Goal: Information Seeking & Learning: Check status

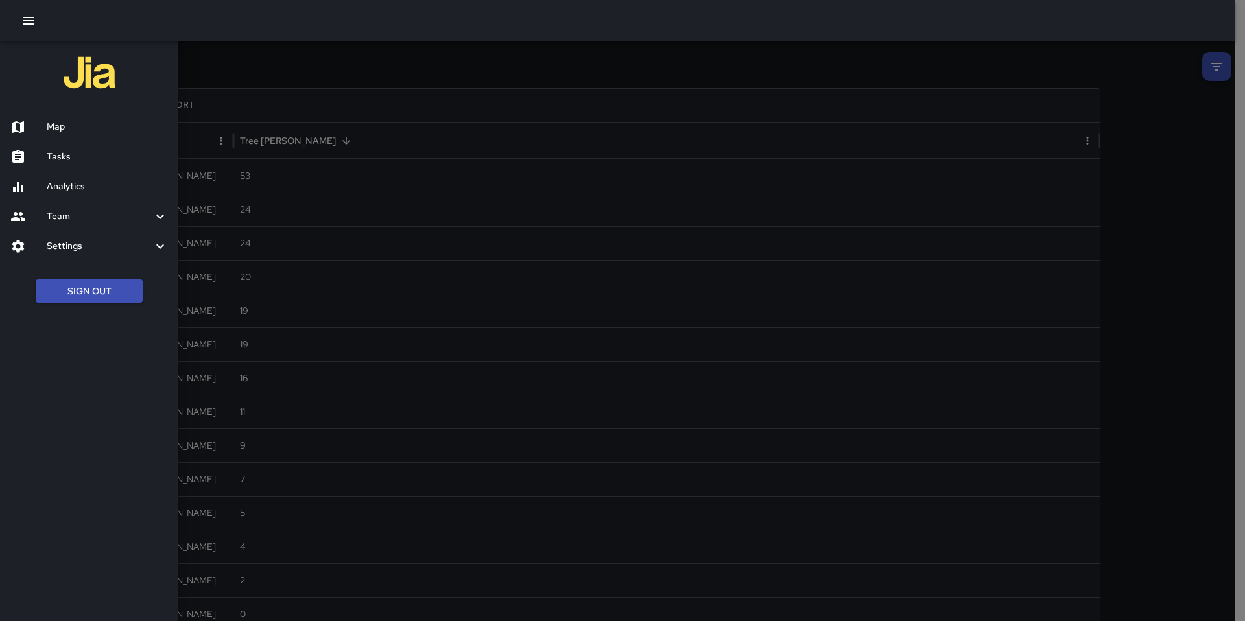
click at [31, 18] on icon "button" at bounding box center [29, 21] width 16 height 16
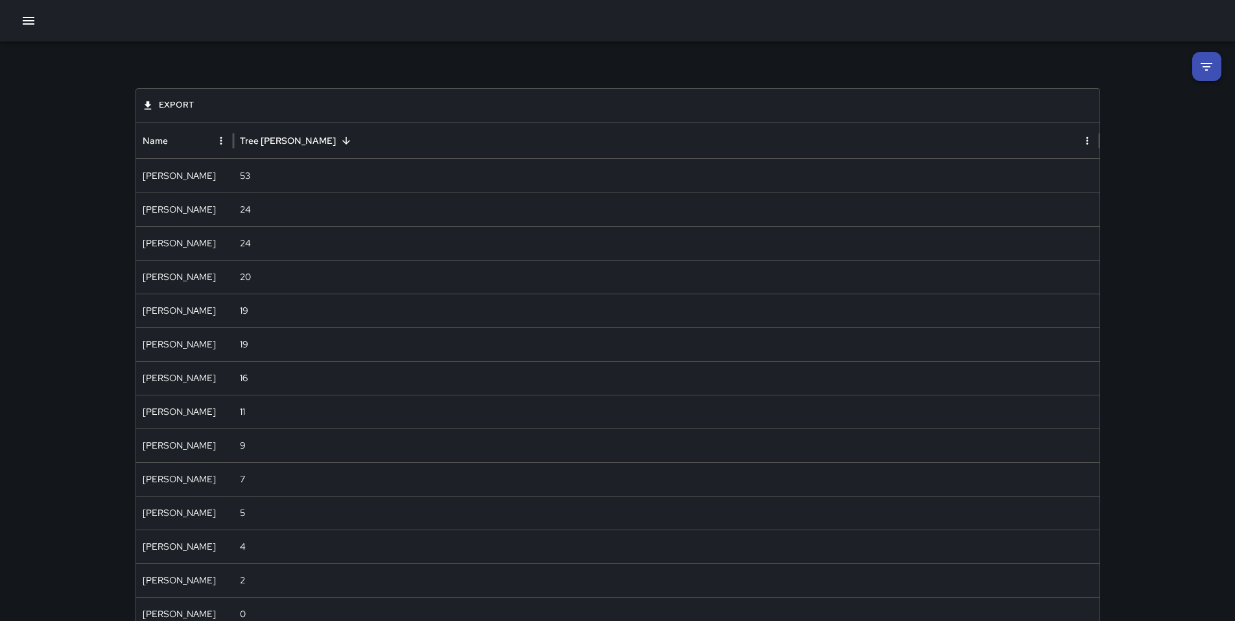
click at [31, 14] on icon "button" at bounding box center [29, 21] width 16 height 16
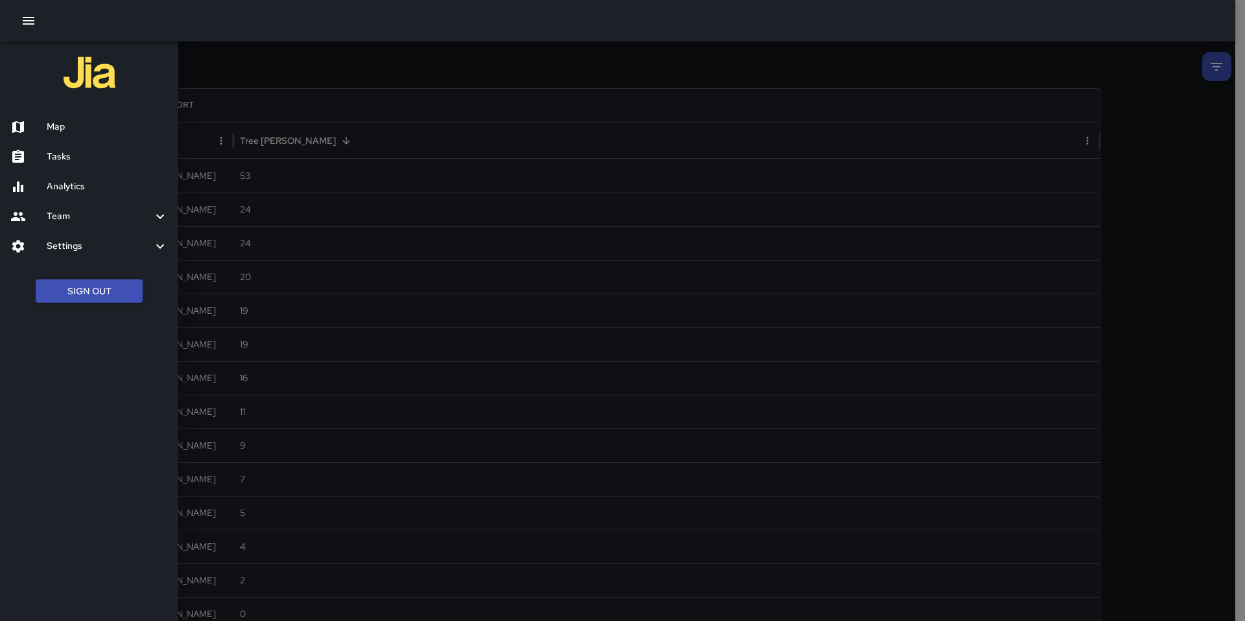
click at [79, 191] on h6 "Analytics" at bounding box center [107, 187] width 121 height 14
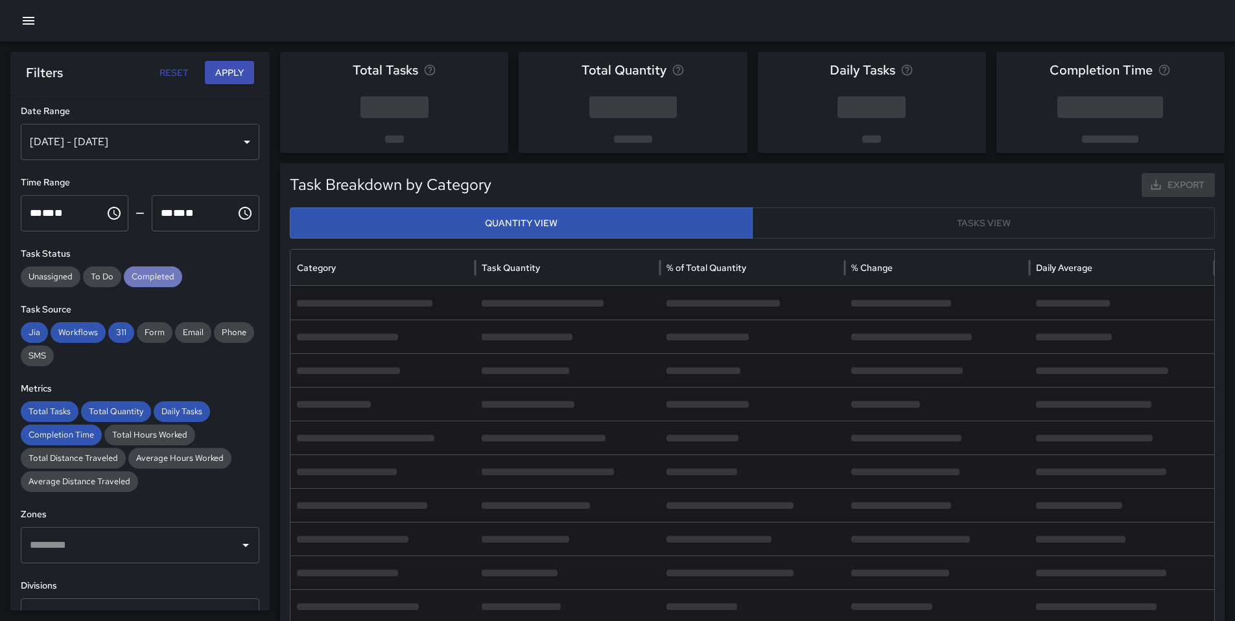
drag, startPoint x: 143, startPoint y: 267, endPoint x: 132, endPoint y: 286, distance: 21.5
click at [142, 269] on div "Completed" at bounding box center [153, 276] width 58 height 21
click at [119, 331] on span "311" at bounding box center [121, 332] width 26 height 13
drag, startPoint x: 79, startPoint y: 329, endPoint x: 33, endPoint y: 334, distance: 46.2
click at [79, 329] on span "Workflows" at bounding box center [78, 332] width 55 height 13
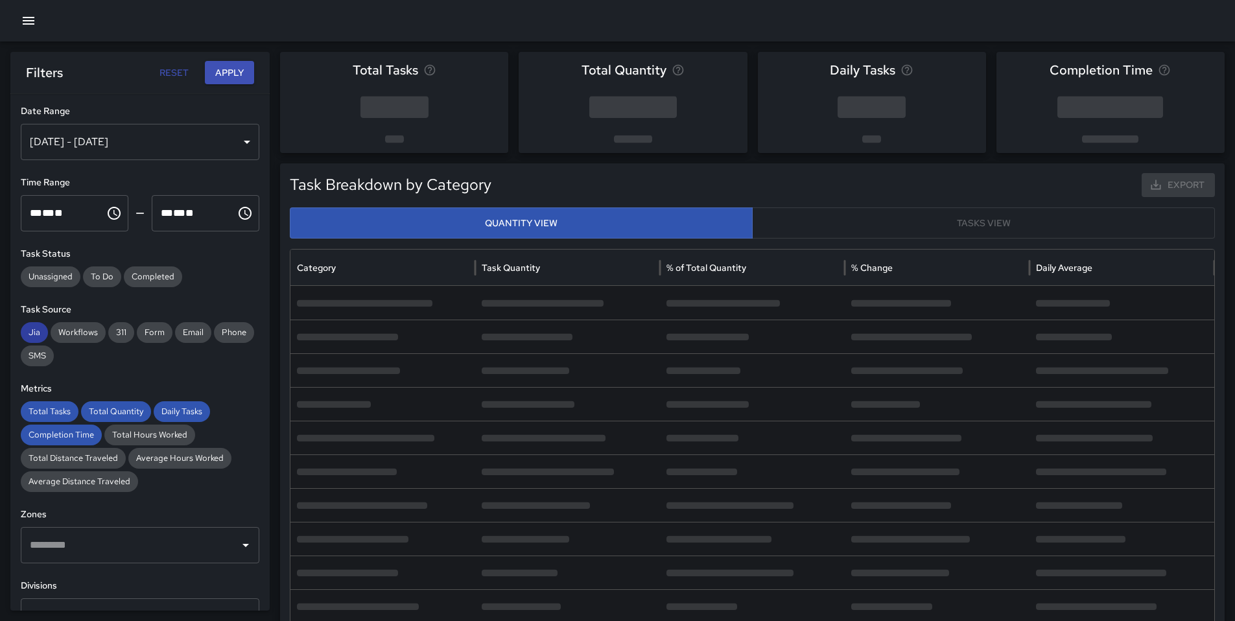
click at [32, 334] on span "Jia" at bounding box center [34, 332] width 27 height 13
click at [41, 413] on span "Total Tasks" at bounding box center [50, 411] width 58 height 13
click at [41, 427] on div "Completion Time" at bounding box center [61, 435] width 81 height 21
drag, startPoint x: 104, startPoint y: 407, endPoint x: 113, endPoint y: 408, distance: 8.5
click at [107, 407] on span "Total Quantity" at bounding box center [116, 411] width 70 height 13
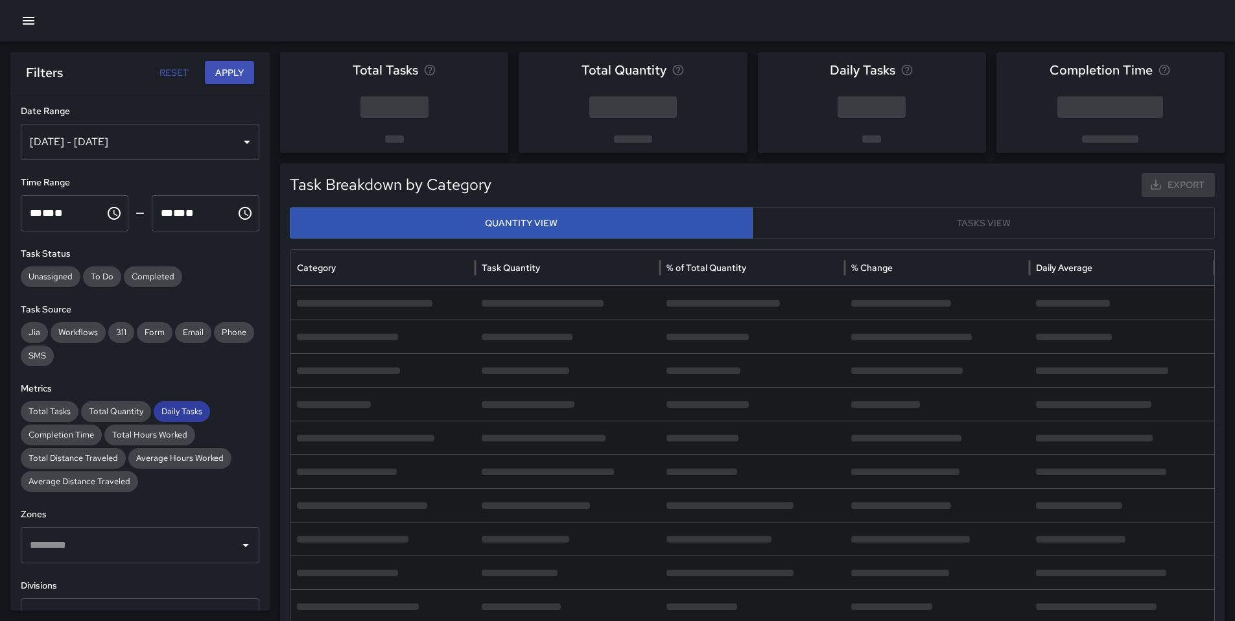
click at [179, 413] on span "Daily Tasks" at bounding box center [182, 411] width 56 height 13
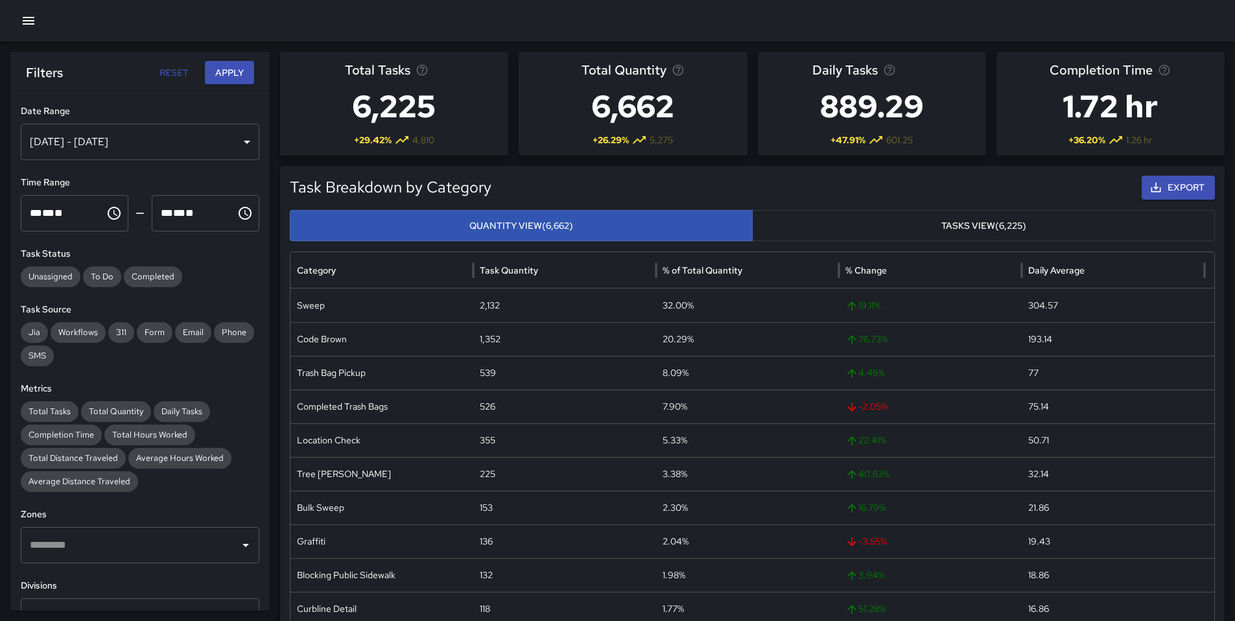
click at [231, 76] on button "Apply" at bounding box center [229, 73] width 49 height 24
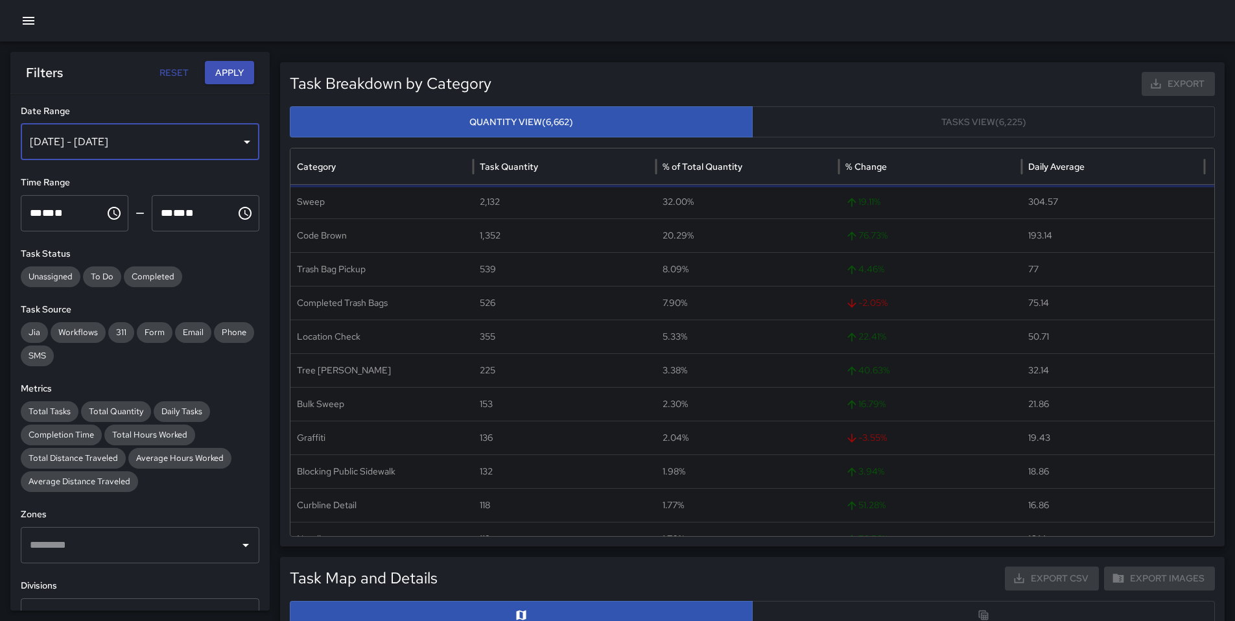
click at [167, 144] on div "[DATE] - [DATE]" at bounding box center [140, 142] width 239 height 36
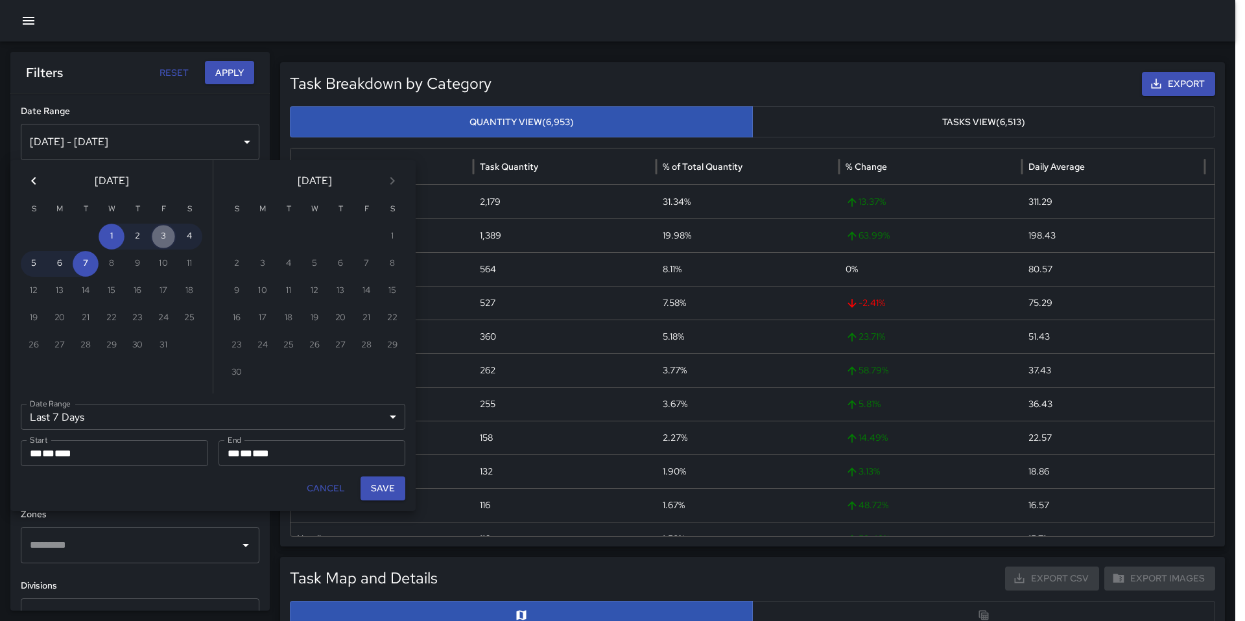
click at [162, 239] on button "3" at bounding box center [163, 237] width 26 height 26
type input "******"
type input "**********"
click at [188, 239] on button "4" at bounding box center [189, 237] width 26 height 26
type input "**********"
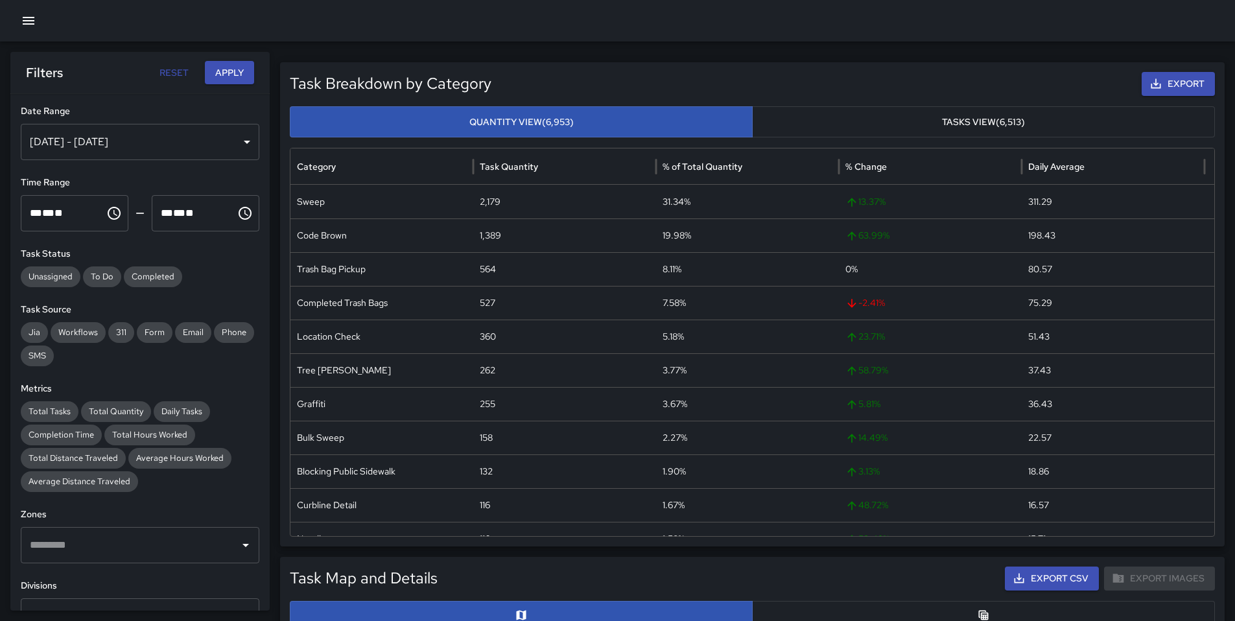
click at [226, 73] on button "Apply" at bounding box center [229, 73] width 49 height 24
click at [207, 141] on div "[DATE] - [DATE]" at bounding box center [140, 142] width 239 height 36
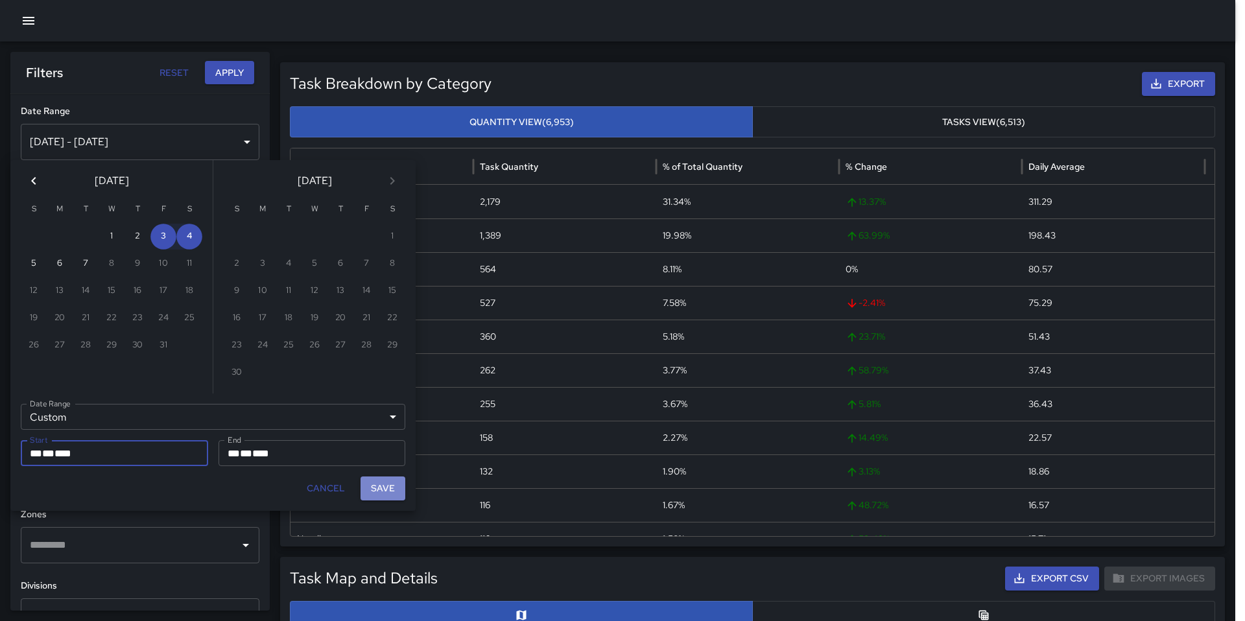
click at [388, 486] on button "Save" at bounding box center [382, 488] width 45 height 24
type input "**********"
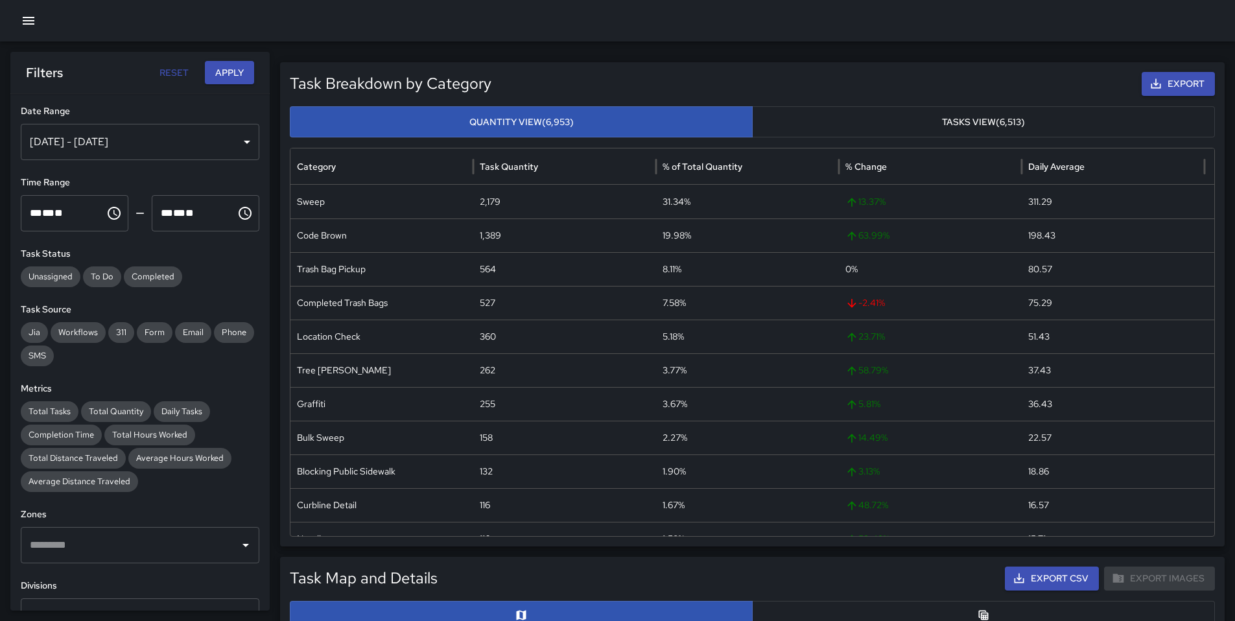
click at [231, 69] on button "Apply" at bounding box center [229, 73] width 49 height 24
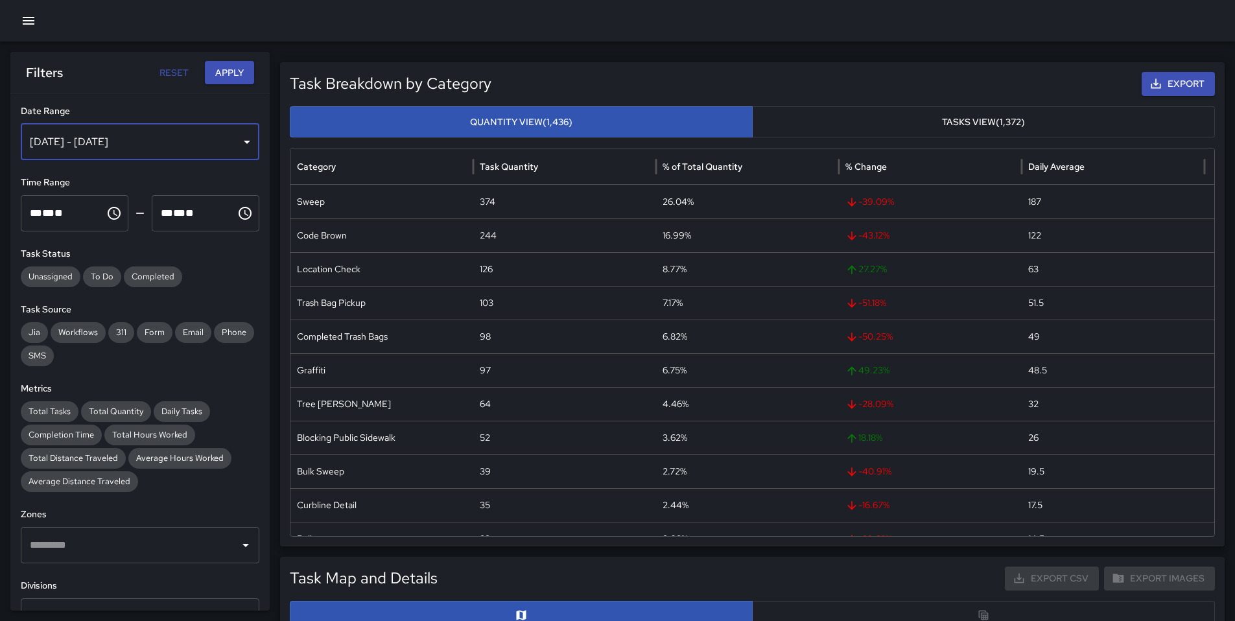
click at [226, 139] on div "[DATE] - [DATE]" at bounding box center [140, 142] width 239 height 36
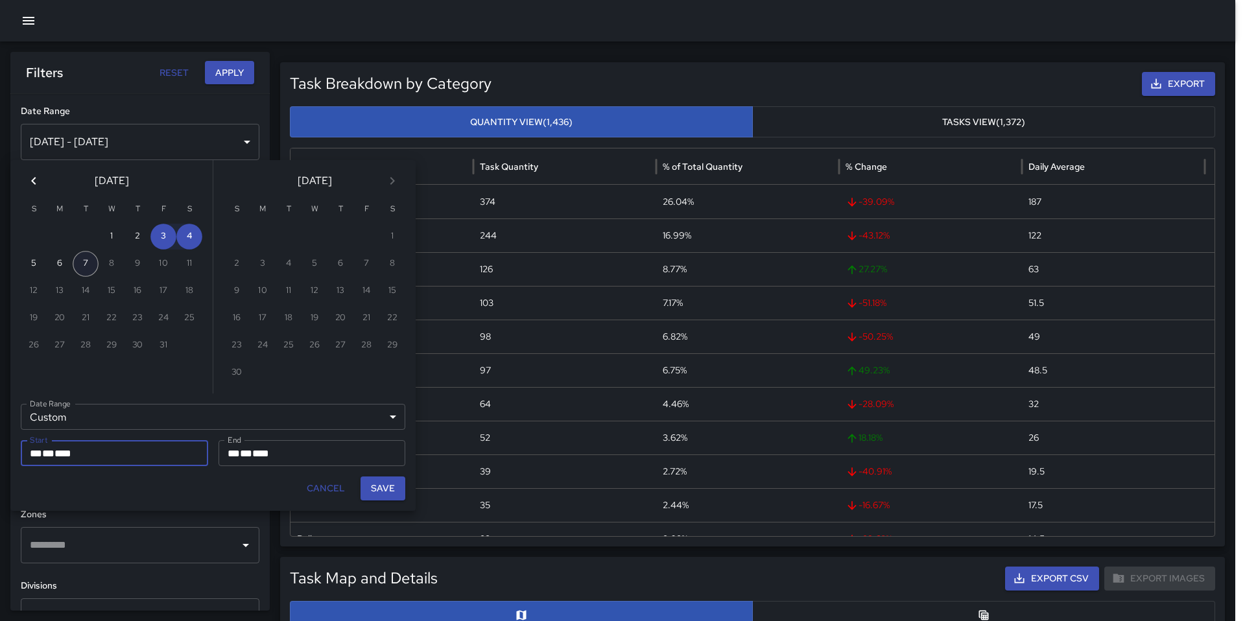
click at [88, 264] on button "7" at bounding box center [86, 264] width 26 height 26
click at [183, 237] on button "4" at bounding box center [189, 237] width 26 height 26
type input "**********"
click at [86, 264] on button "7" at bounding box center [86, 264] width 26 height 26
type input "**********"
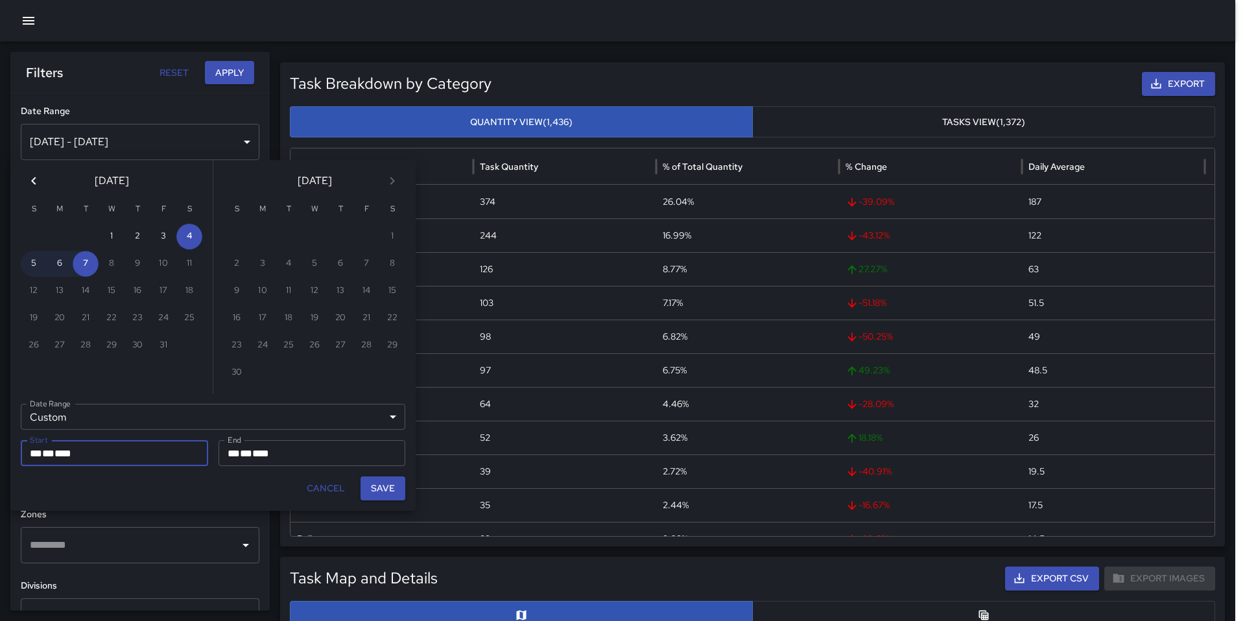
click at [375, 493] on button "Save" at bounding box center [382, 488] width 45 height 24
type input "**********"
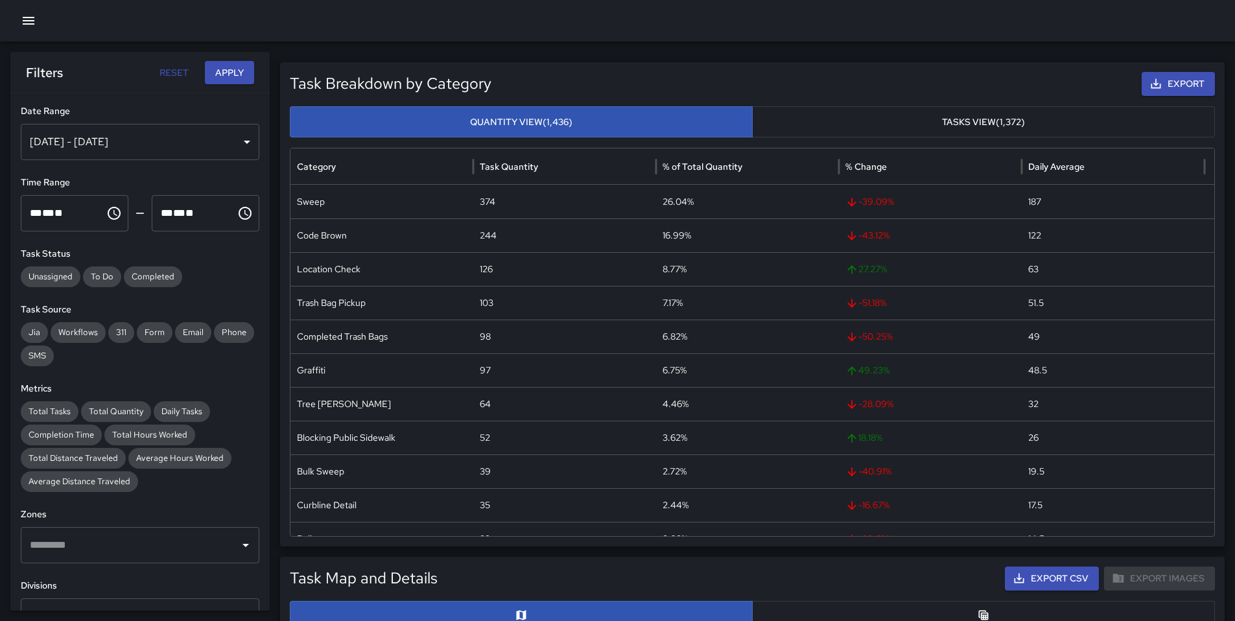
click at [233, 78] on button "Apply" at bounding box center [229, 73] width 49 height 24
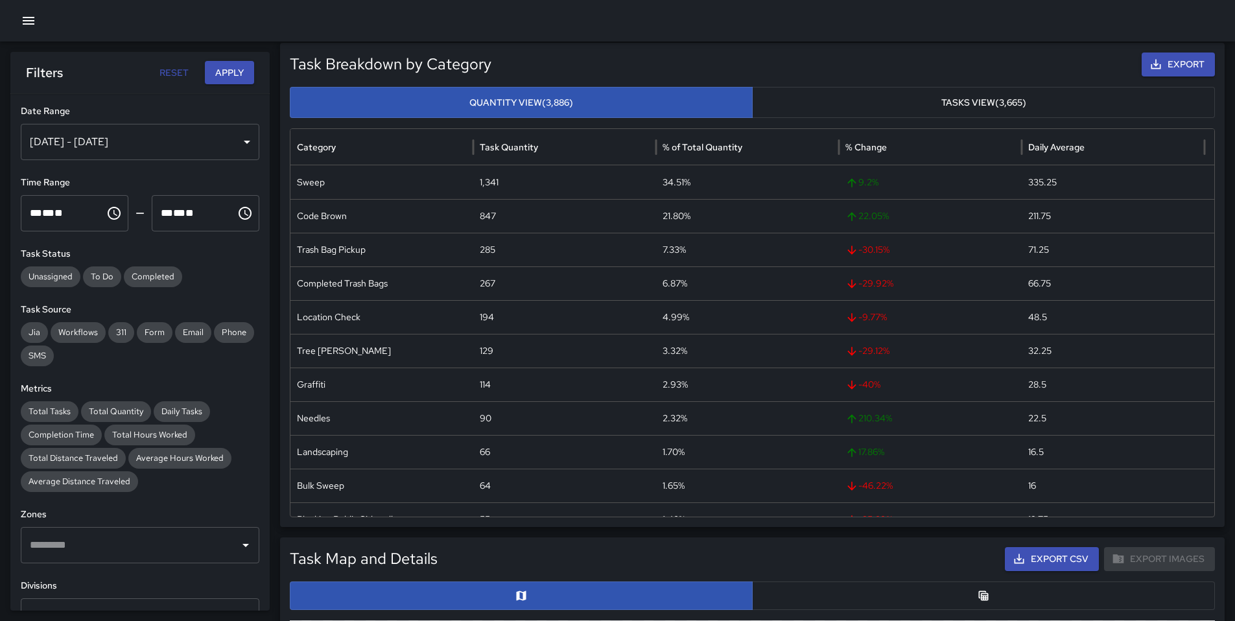
scroll to position [98, 0]
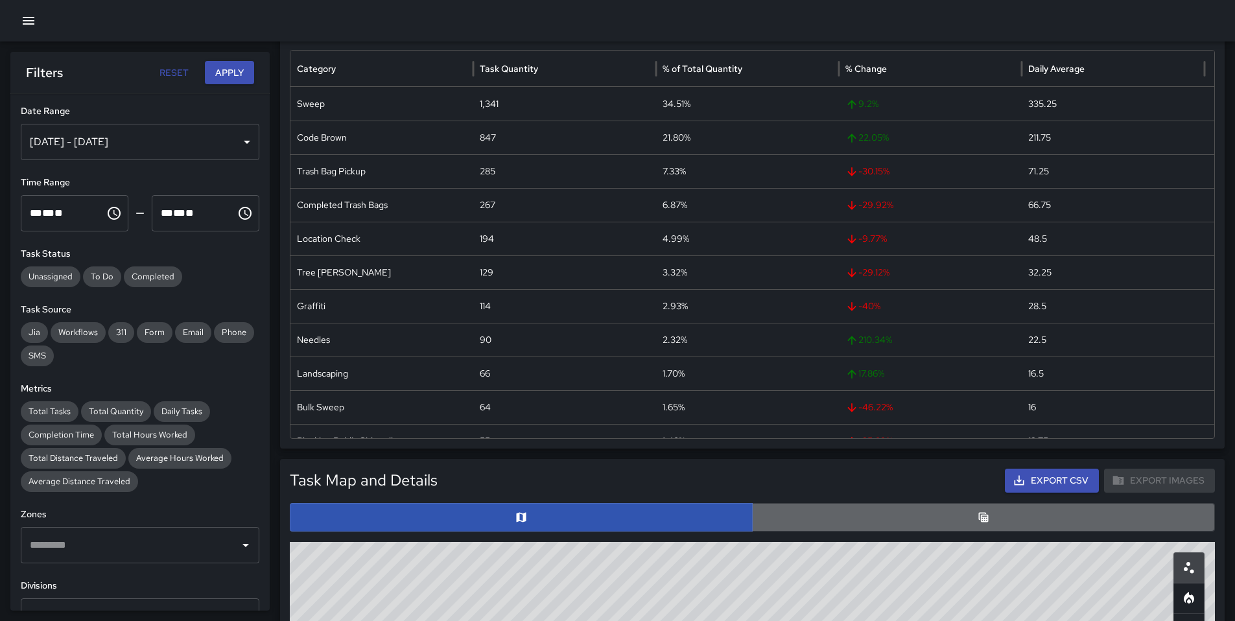
click at [858, 518] on button "button" at bounding box center [983, 517] width 463 height 29
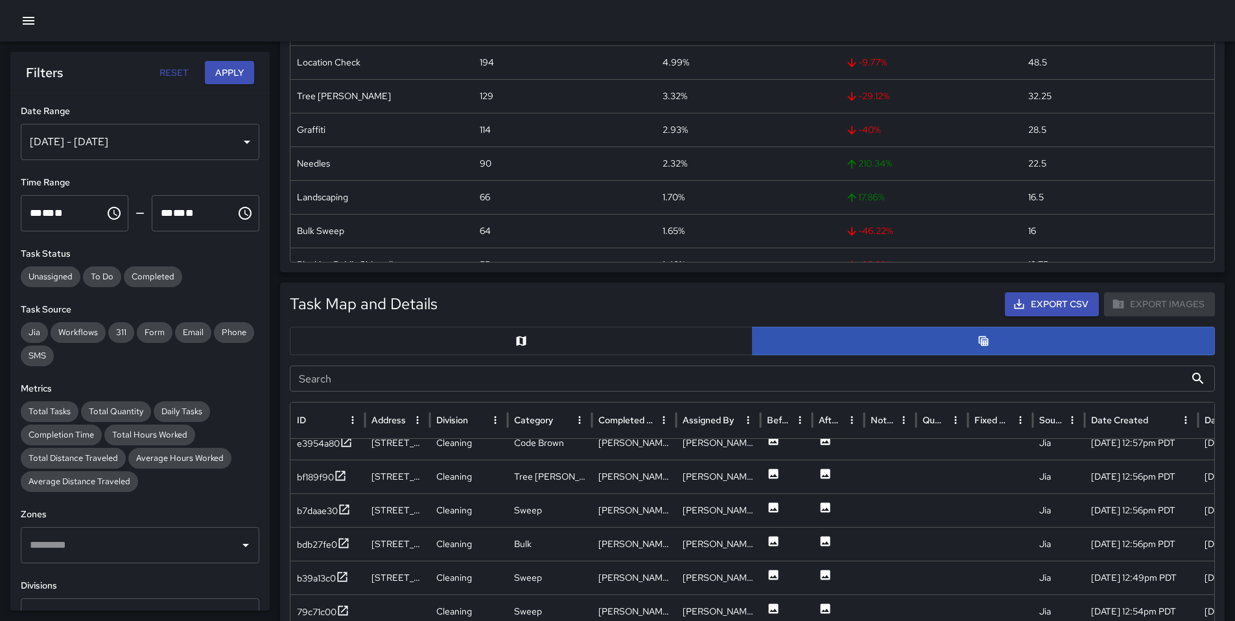
scroll to position [113, 0]
click at [462, 386] on input "Search" at bounding box center [737, 379] width 895 height 26
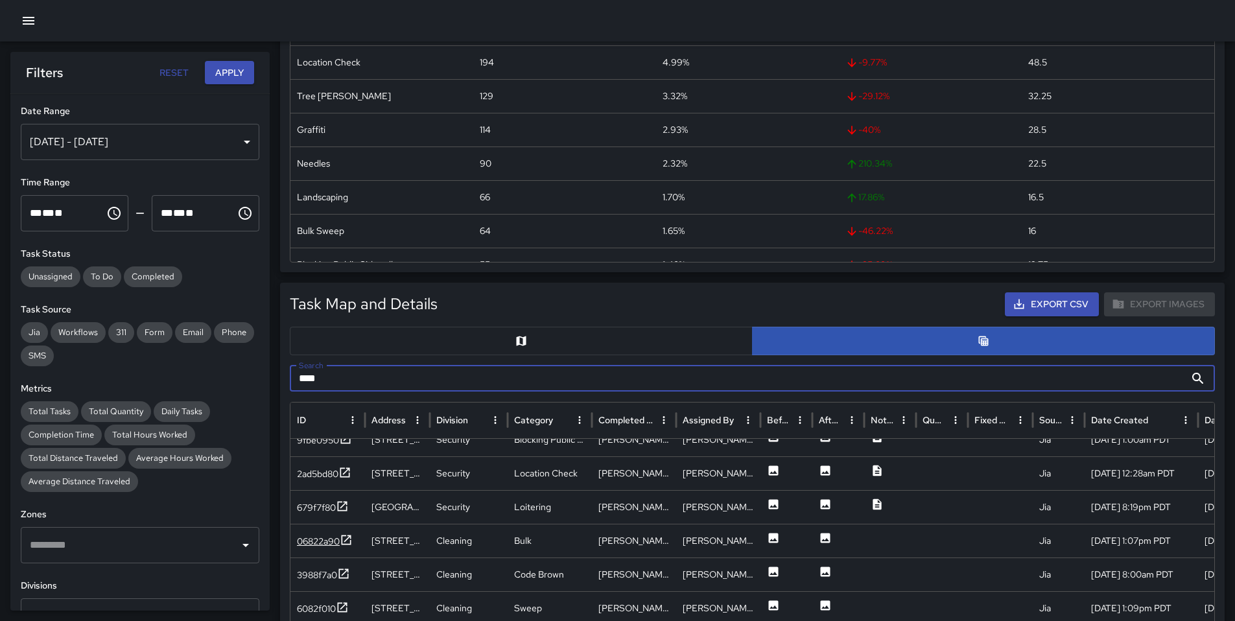
type input "****"
click at [329, 539] on div "06822a90" at bounding box center [318, 541] width 43 height 13
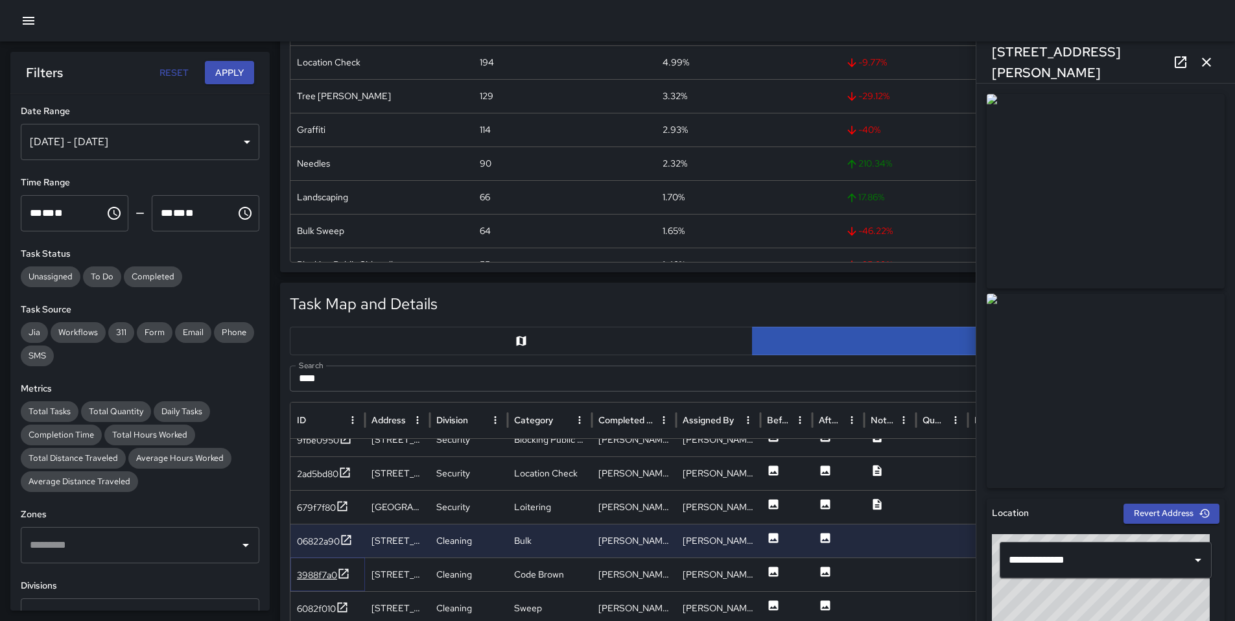
click at [332, 573] on div "3988f7a0" at bounding box center [317, 575] width 40 height 13
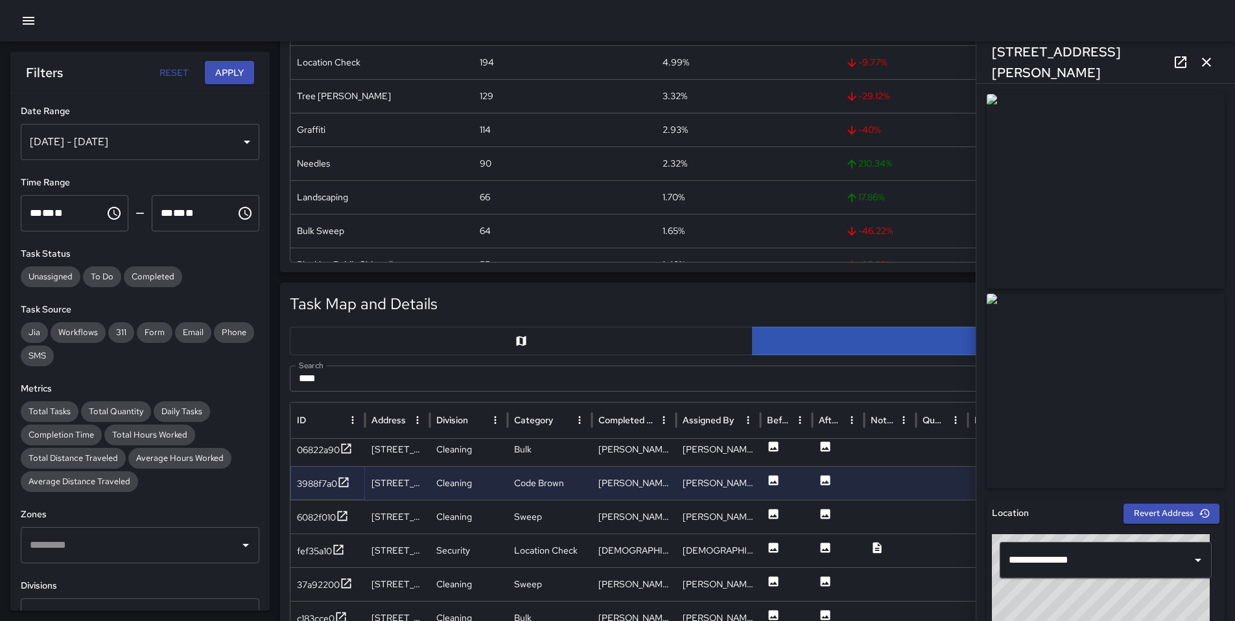
scroll to position [218, 0]
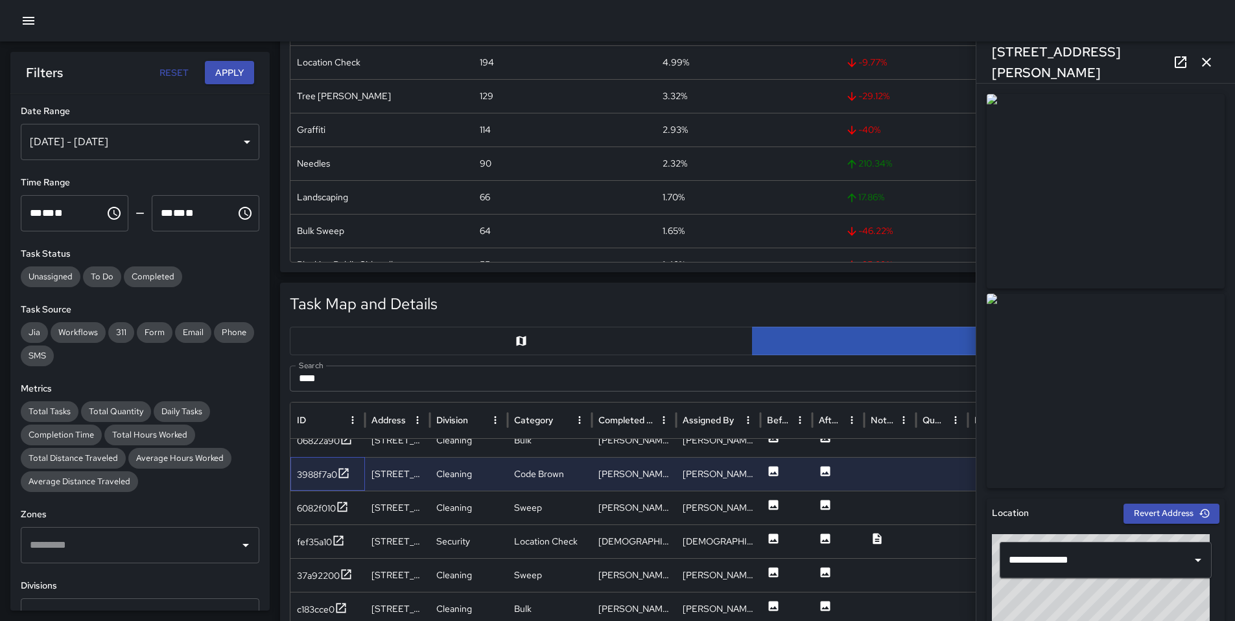
click at [320, 484] on div "3988f7a0" at bounding box center [327, 474] width 75 height 34
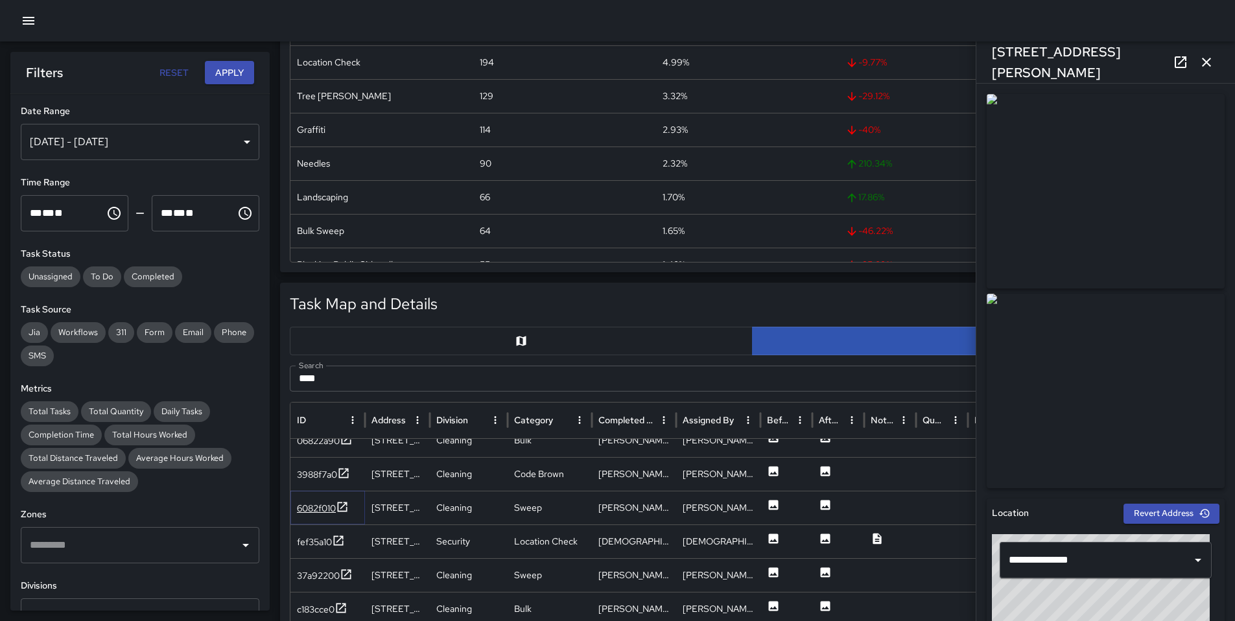
click at [323, 514] on div "6082f010" at bounding box center [316, 508] width 39 height 13
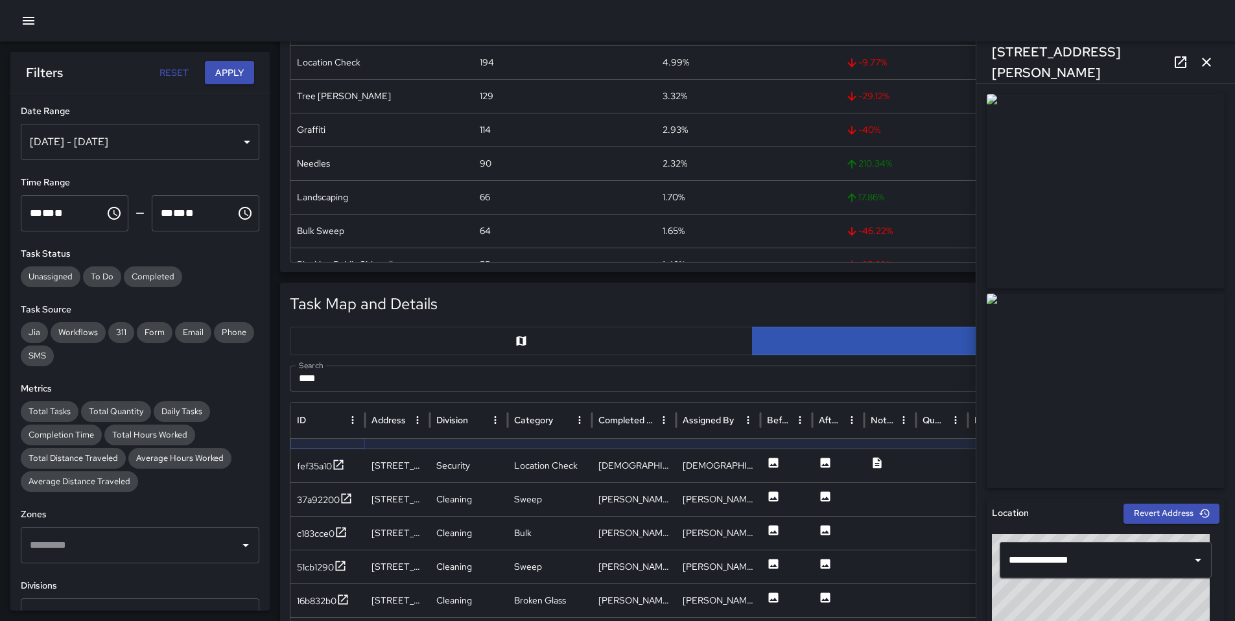
scroll to position [309, 0]
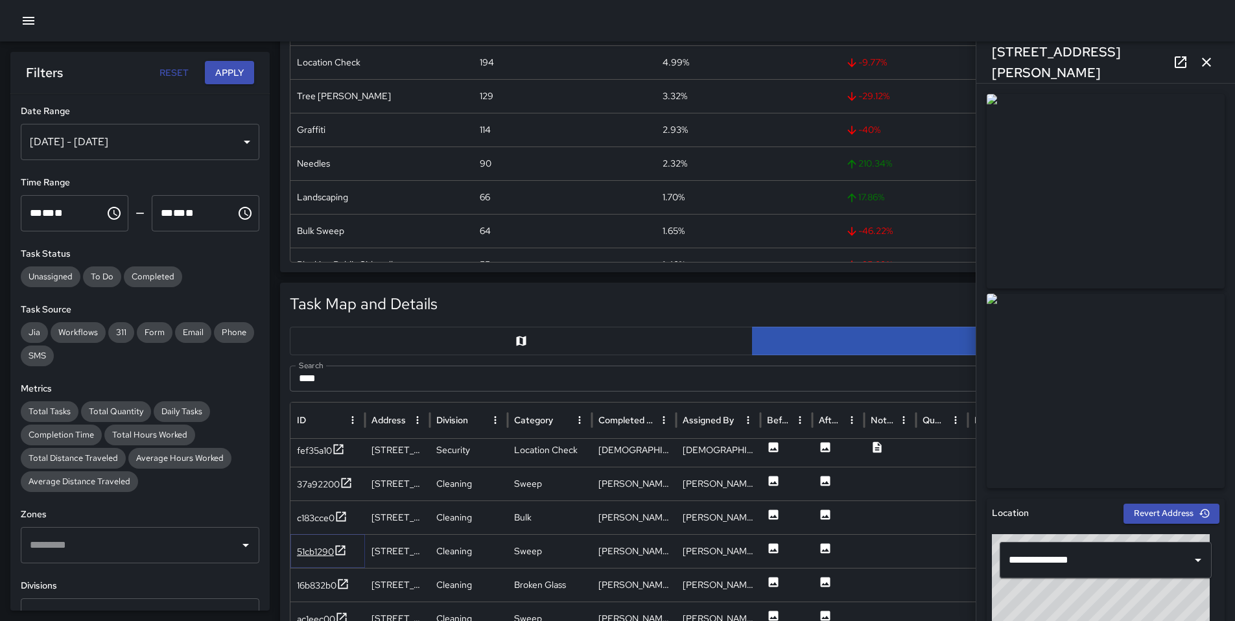
click at [316, 548] on div "51cb1290" at bounding box center [315, 551] width 37 height 13
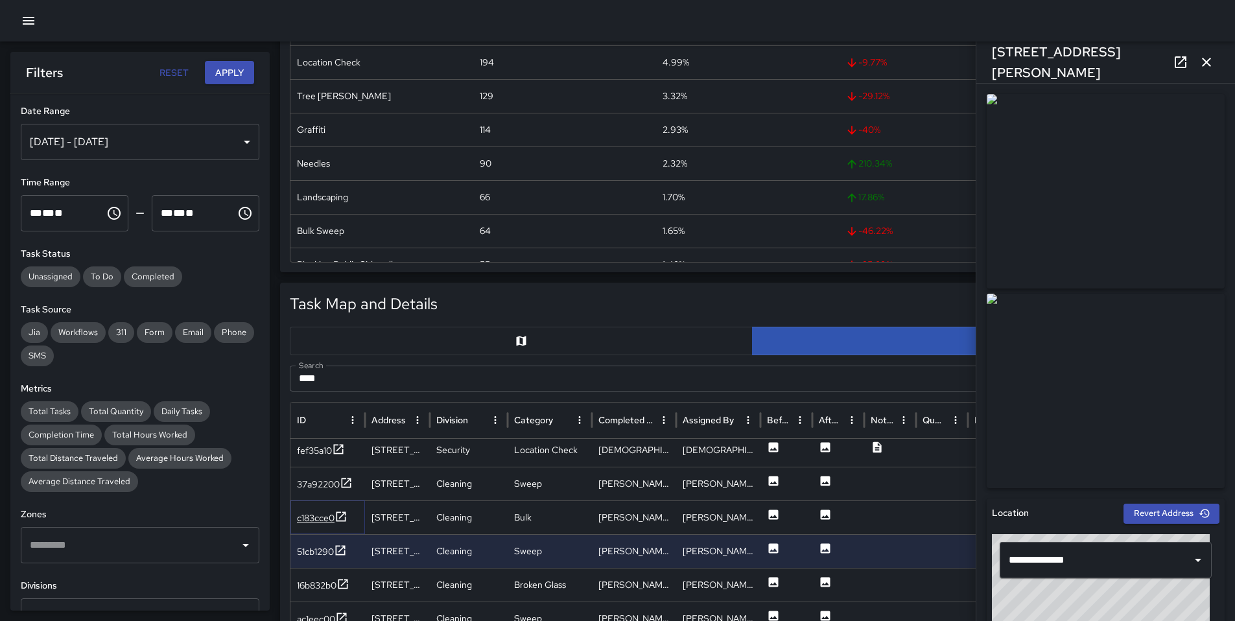
click at [305, 519] on div "c183cce0" at bounding box center [316, 517] width 38 height 13
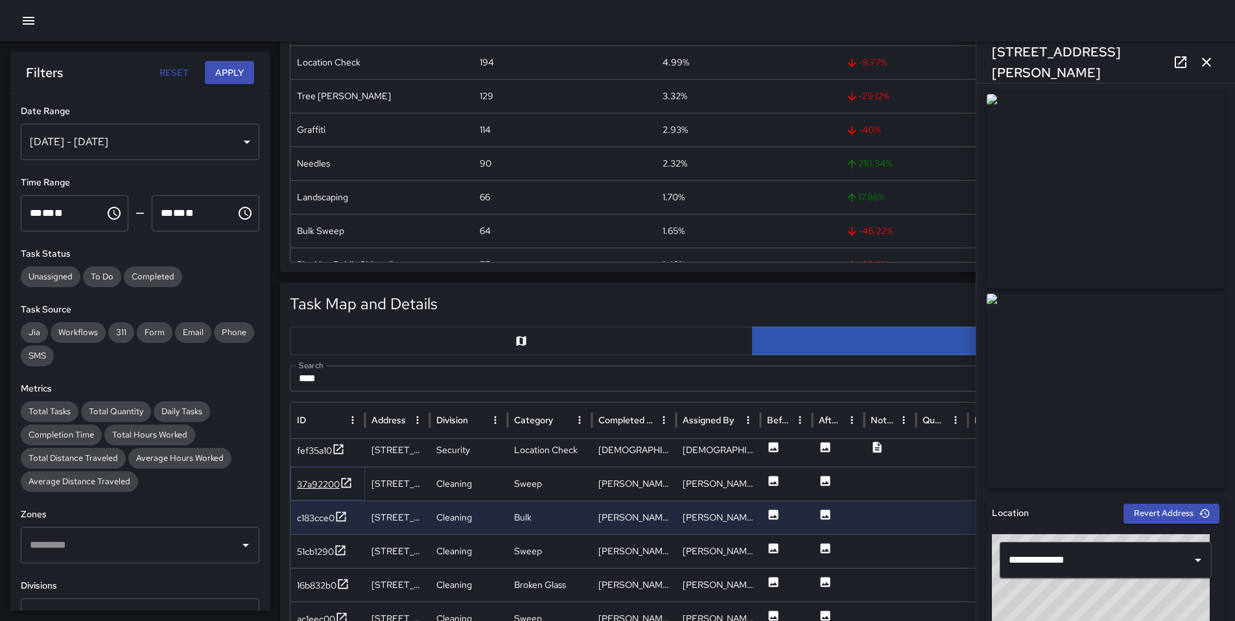
click at [313, 480] on div "37a92200" at bounding box center [318, 484] width 43 height 13
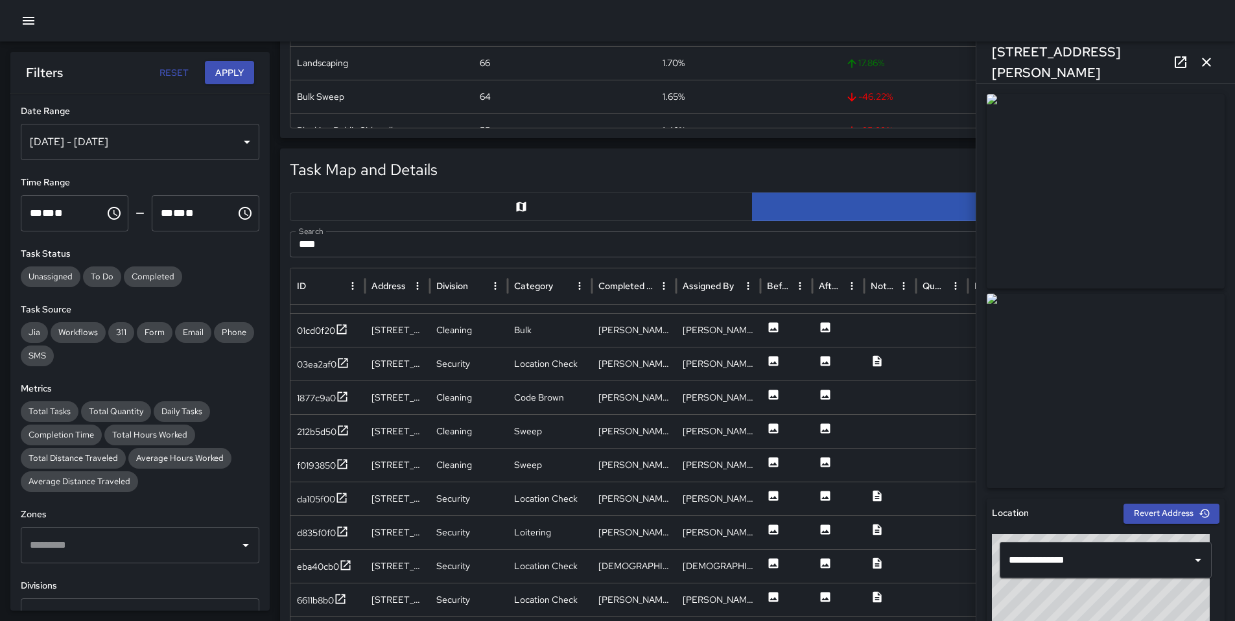
scroll to position [522, 0]
click at [379, 247] on input "****" at bounding box center [737, 244] width 895 height 26
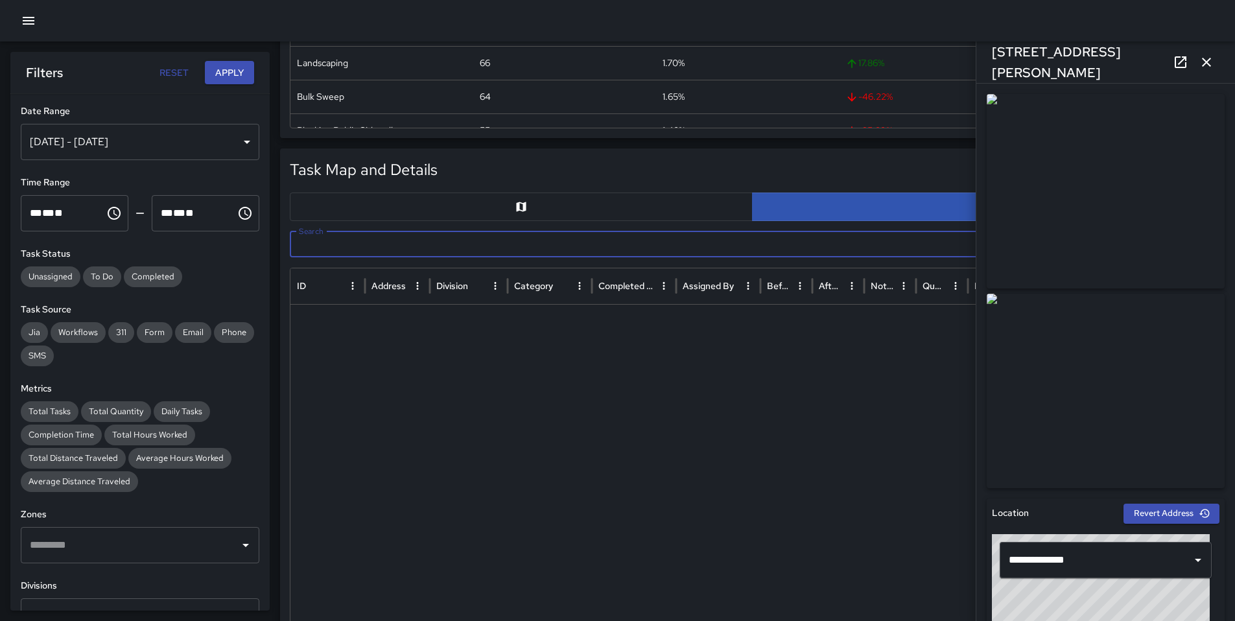
scroll to position [0, 0]
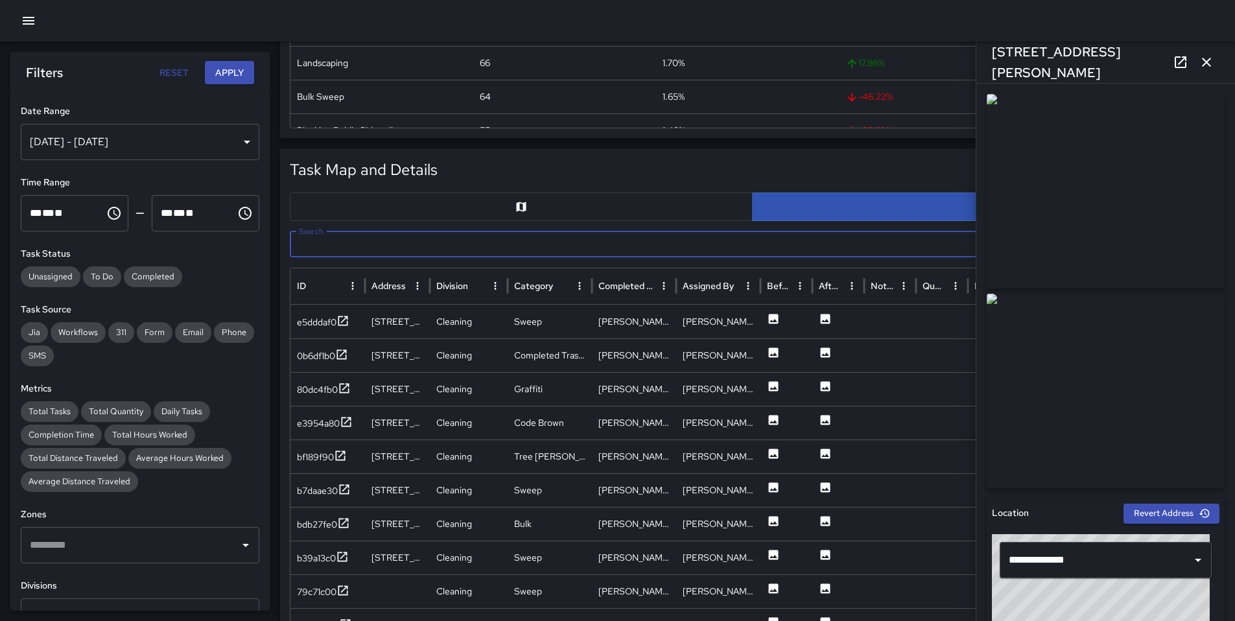
click at [1207, 66] on icon "button" at bounding box center [1207, 62] width 16 height 16
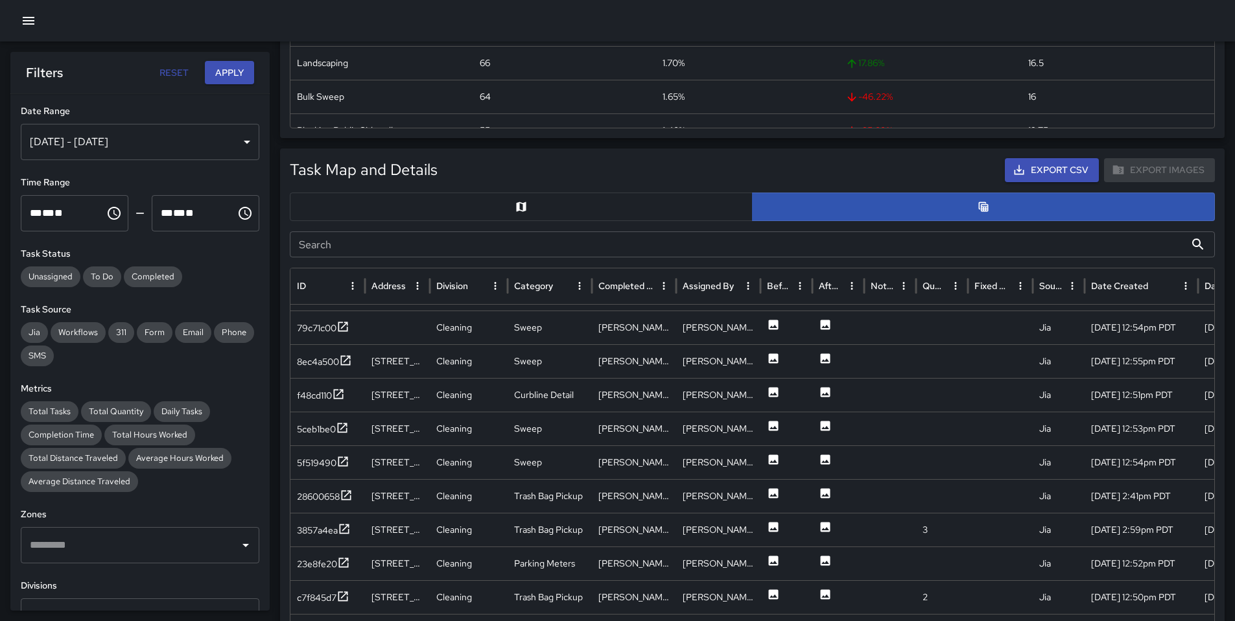
scroll to position [244, 0]
click at [141, 500] on div "**********" at bounding box center [139, 352] width 259 height 517
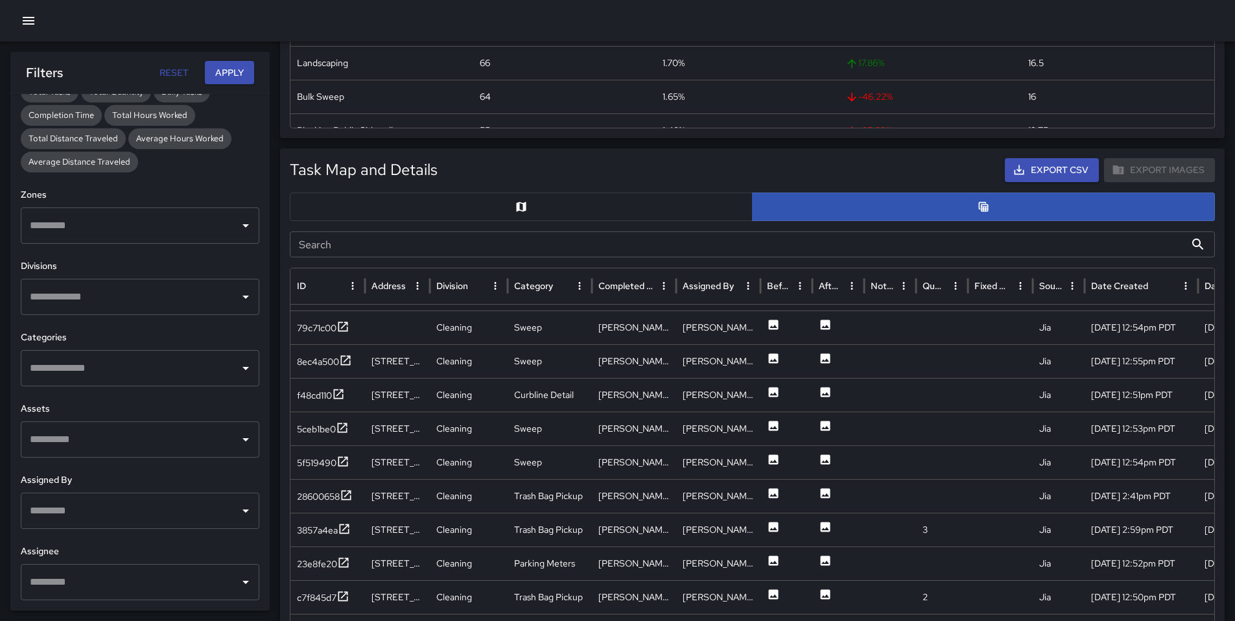
scroll to position [704, 0]
